Goal: Find specific page/section: Find specific page/section

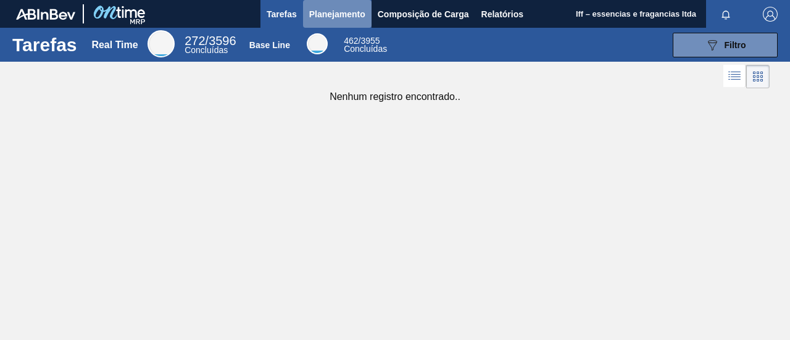
click at [356, 17] on span "Planejamento" at bounding box center [337, 14] width 56 height 15
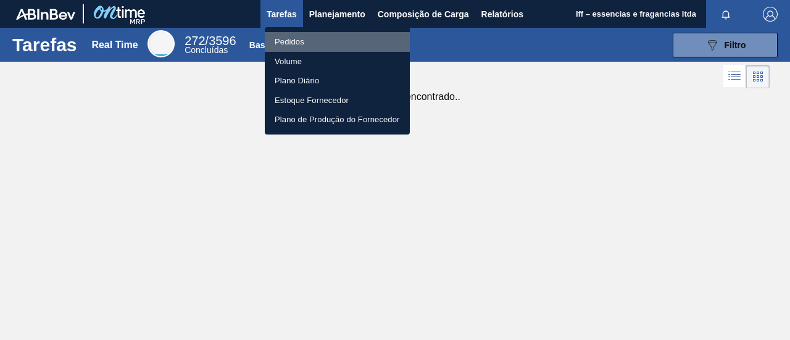
click at [306, 43] on li "Pedidos" at bounding box center [337, 42] width 145 height 20
